Goal: Task Accomplishment & Management: Manage account settings

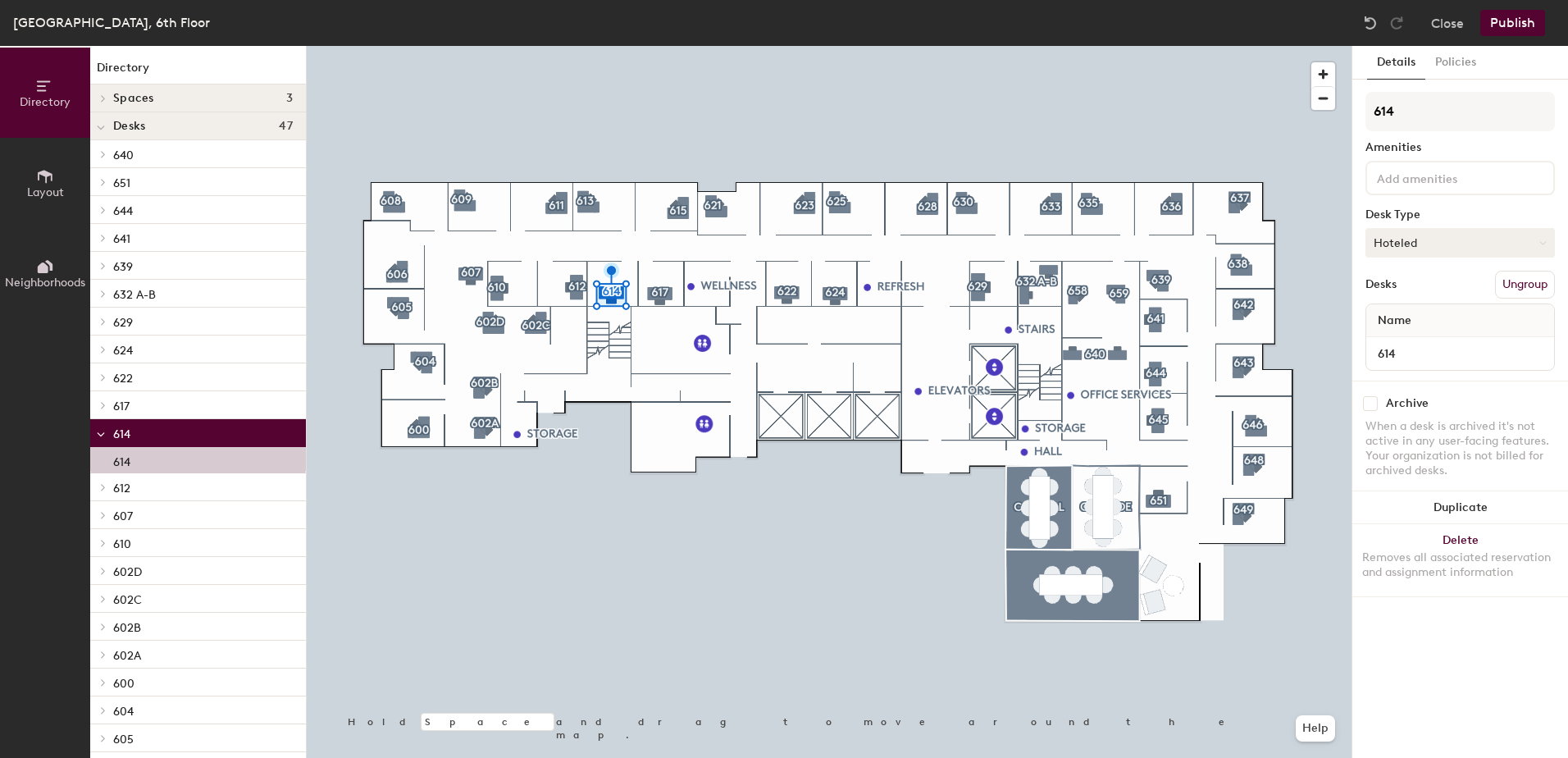
click at [1519, 245] on button "Hoteled" at bounding box center [1459, 242] width 189 height 30
click at [1459, 292] on div "Assigned" at bounding box center [1448, 293] width 164 height 25
click at [1518, 25] on button "Publish" at bounding box center [1513, 23] width 65 height 27
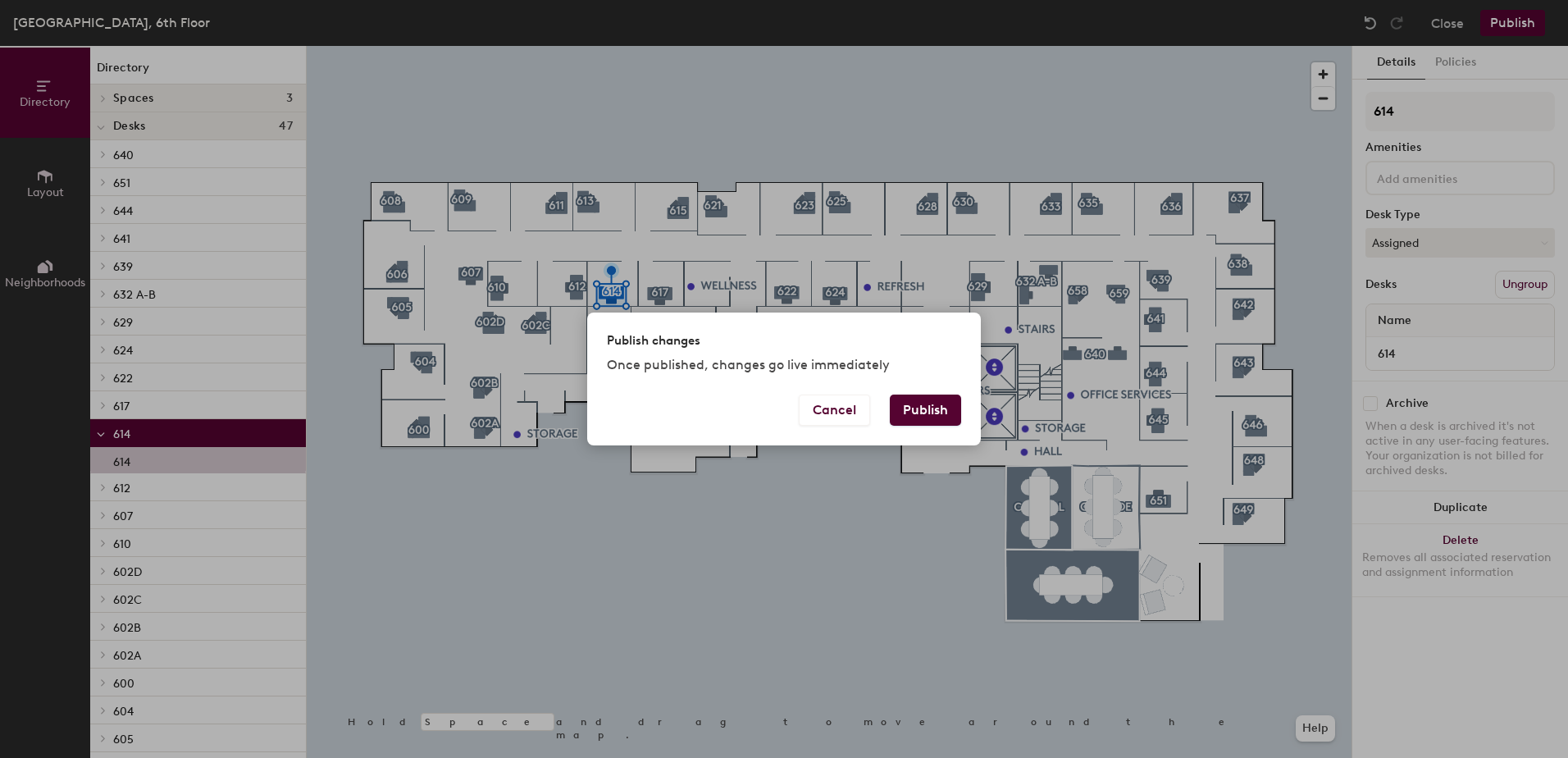
click at [922, 403] on button "Publish" at bounding box center [924, 409] width 71 height 31
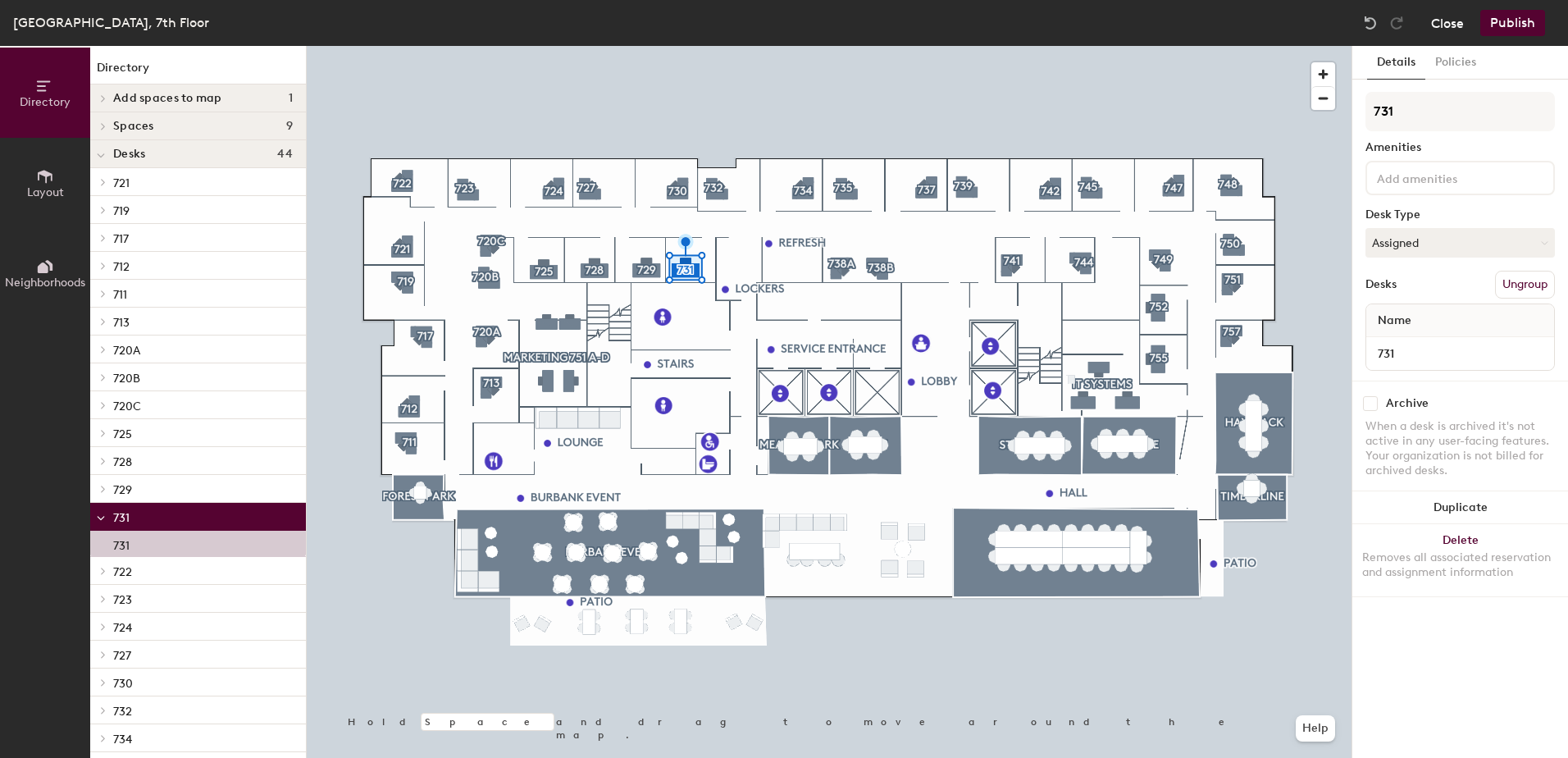
click at [1458, 15] on button "Close" at bounding box center [1447, 23] width 32 height 27
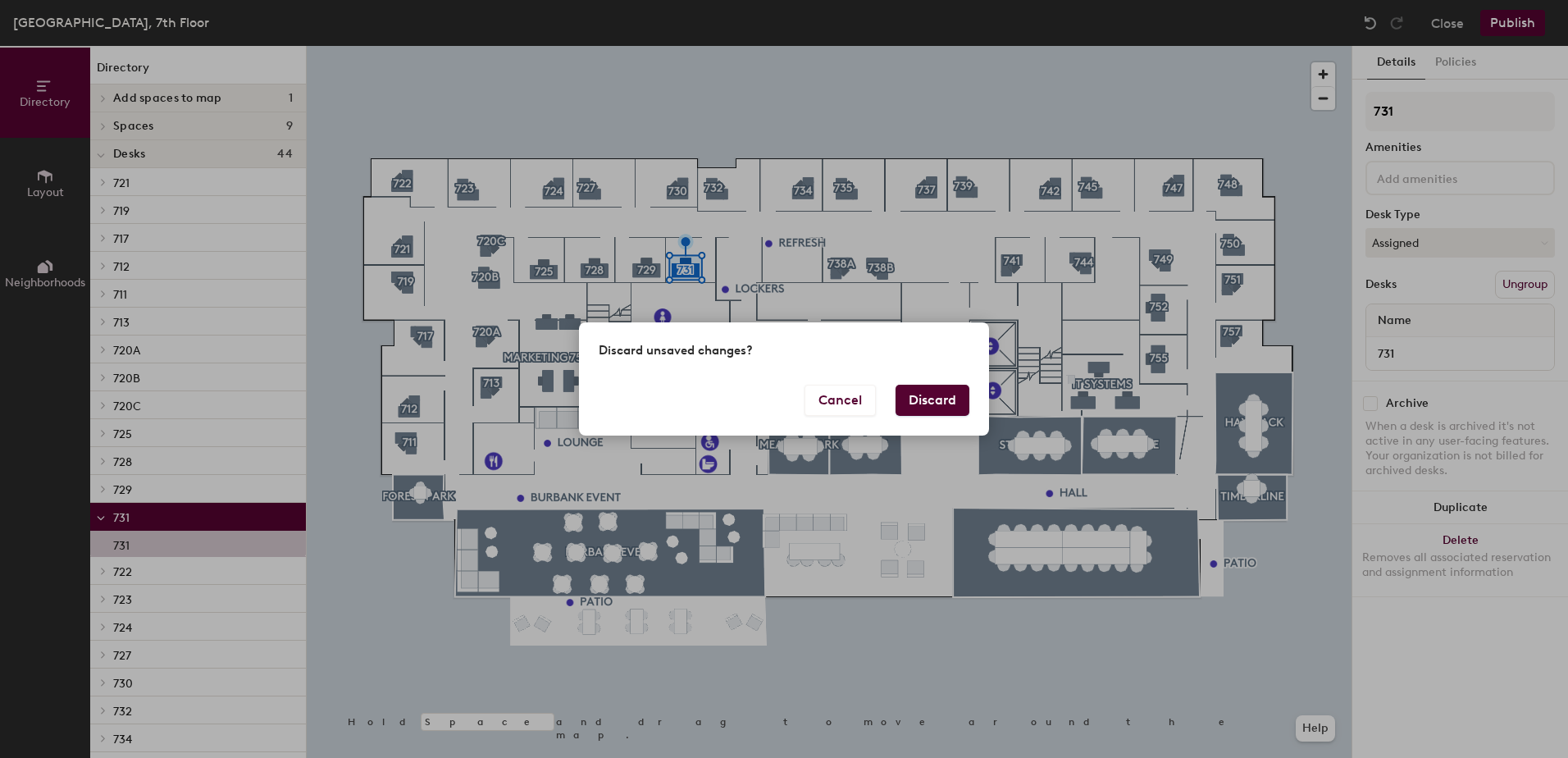
click at [943, 393] on button "Discard" at bounding box center [933, 400] width 74 height 31
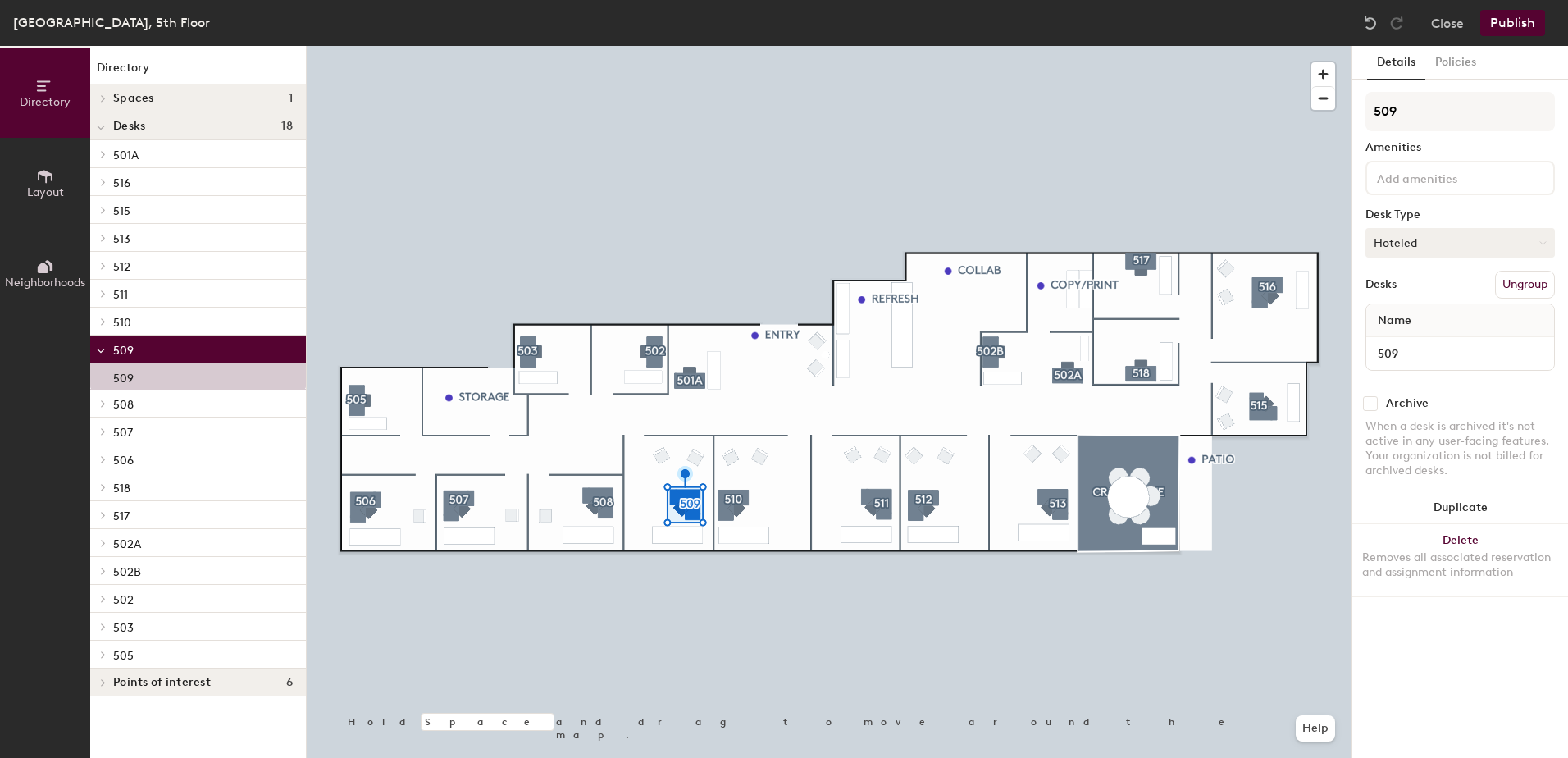
click at [1467, 246] on button "Hoteled" at bounding box center [1459, 242] width 189 height 30
click at [1449, 285] on div "Assigned" at bounding box center [1448, 293] width 164 height 25
click at [1518, 288] on button "Ungroup" at bounding box center [1524, 284] width 60 height 28
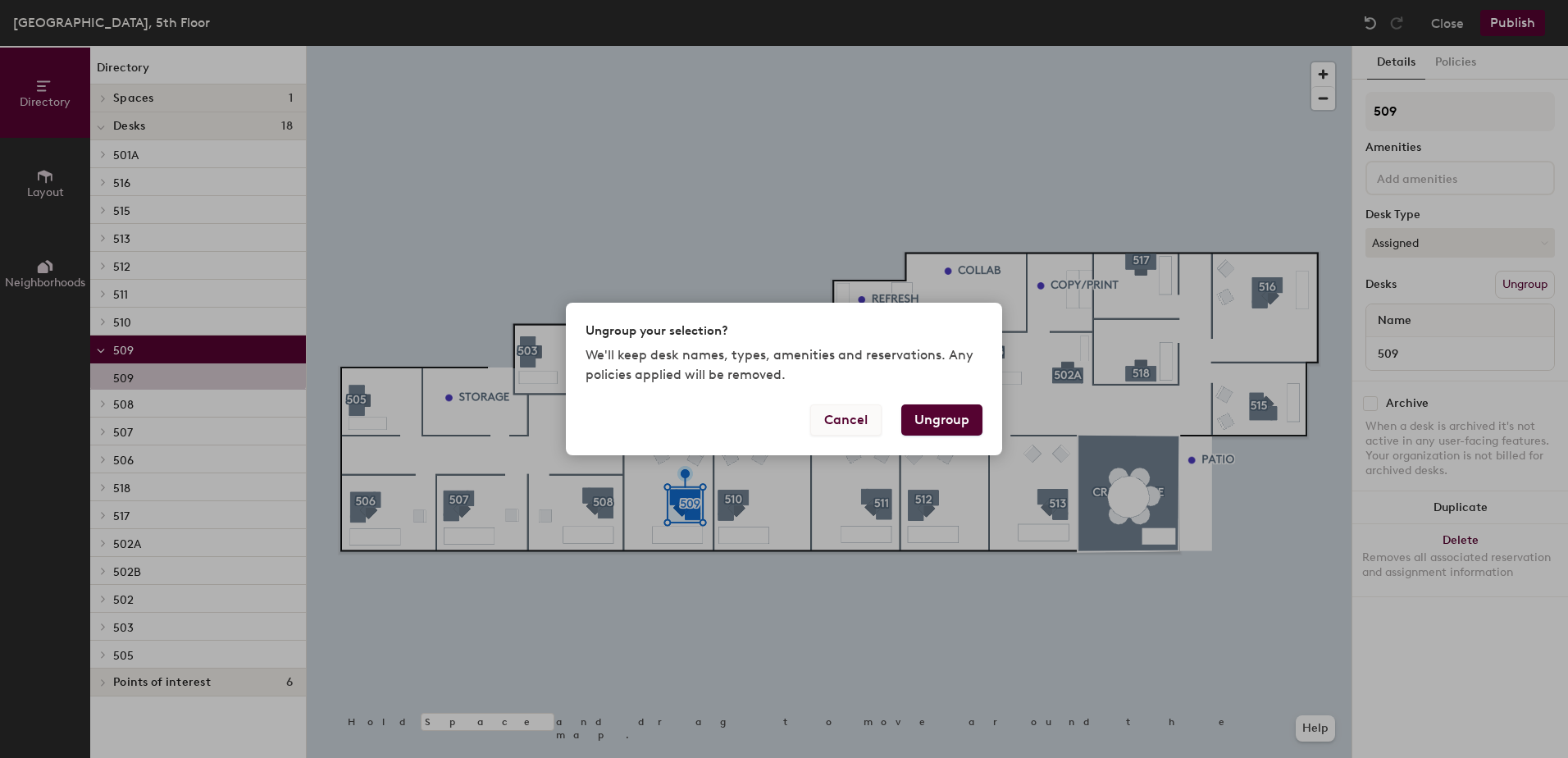
click at [853, 417] on button "Cancel" at bounding box center [845, 420] width 71 height 31
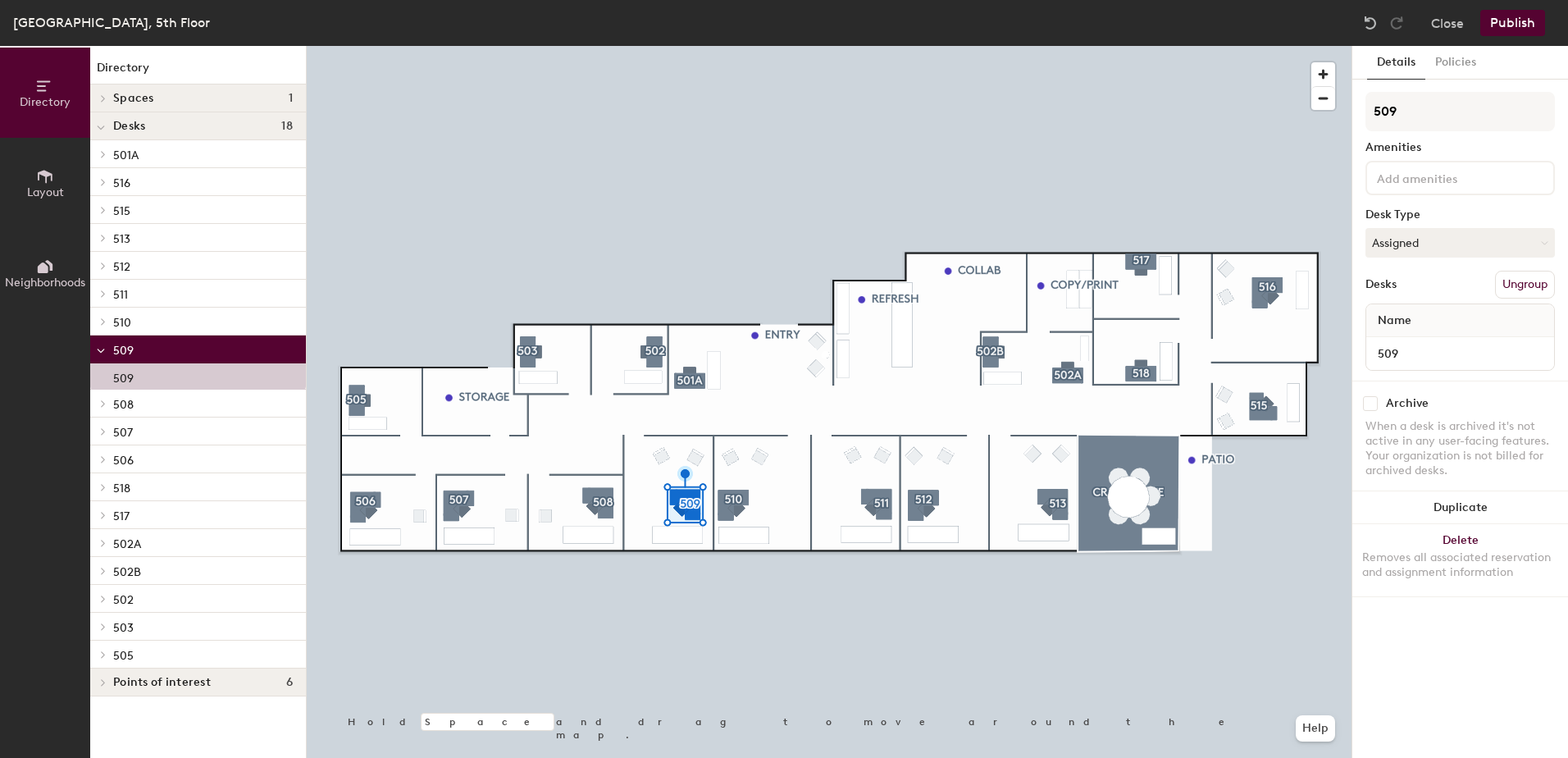
click at [1510, 16] on button "Publish" at bounding box center [1513, 23] width 65 height 27
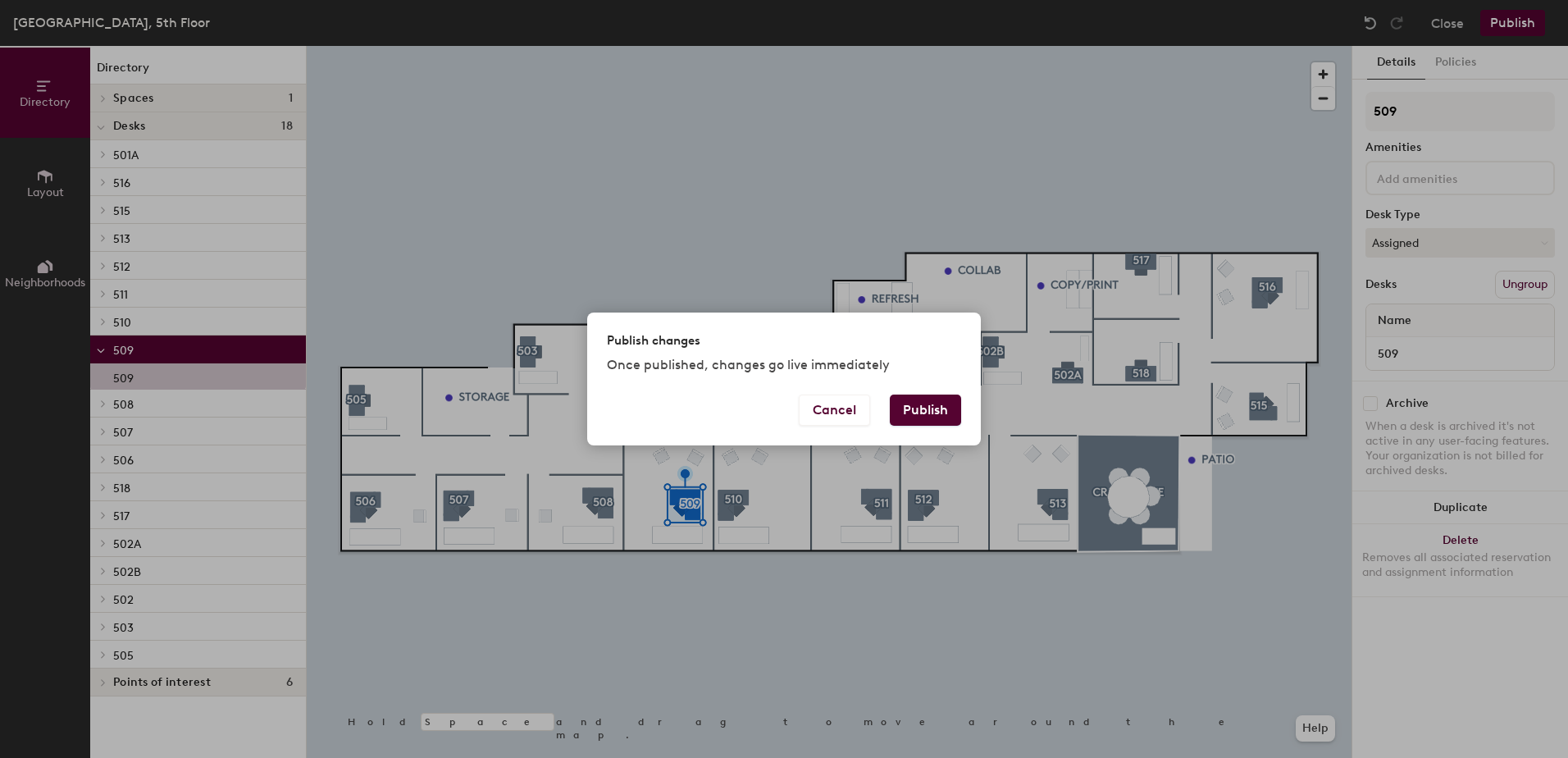
click at [935, 415] on button "Publish" at bounding box center [924, 409] width 71 height 31
